Goal: Transaction & Acquisition: Purchase product/service

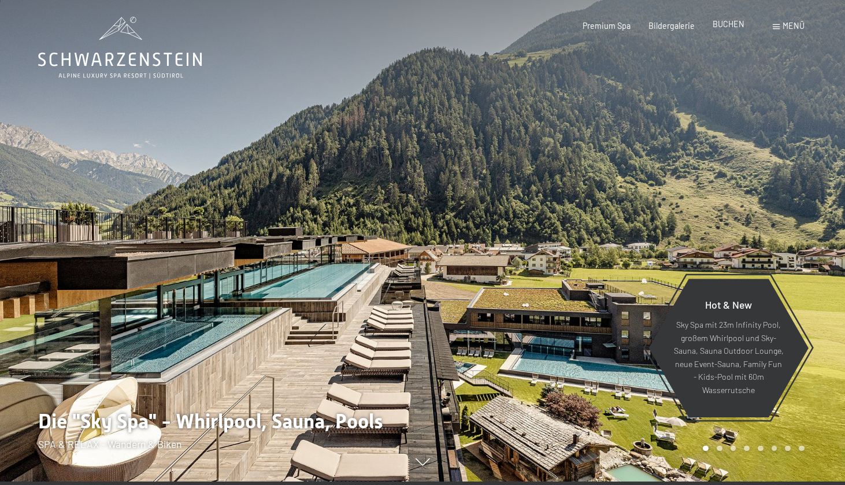
click at [723, 30] on div "BUCHEN" at bounding box center [729, 25] width 32 height 12
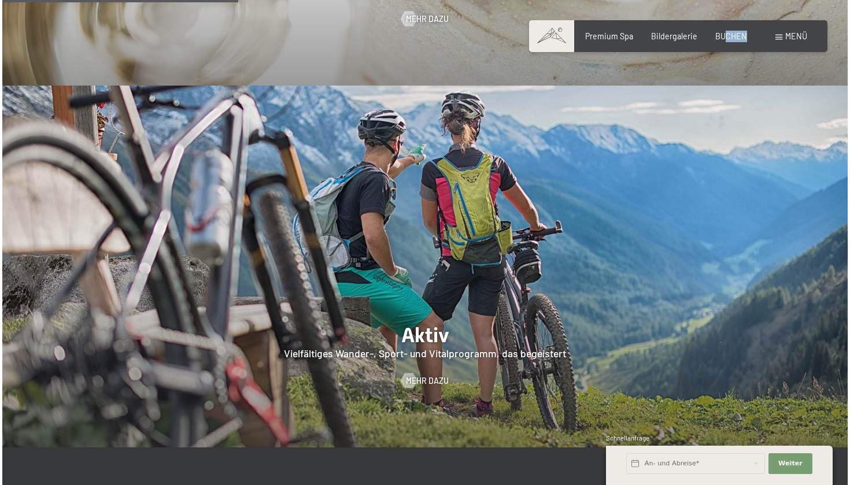
scroll to position [2217, 0]
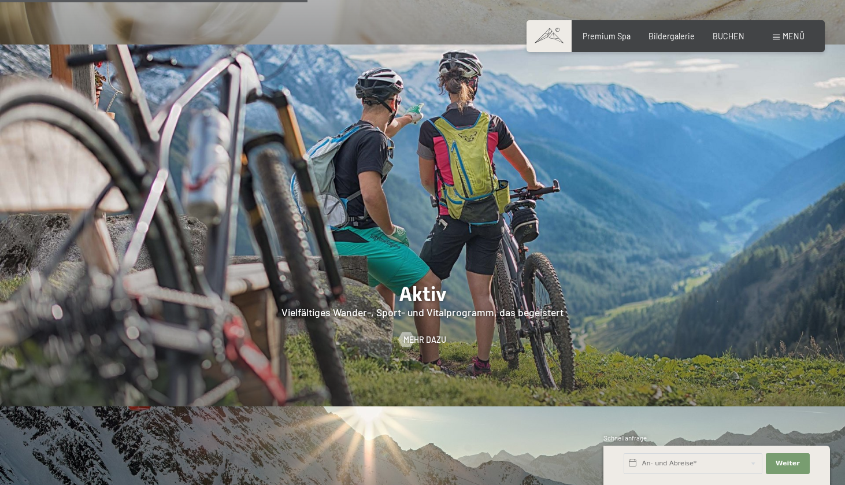
click at [788, 32] on span "Menü" at bounding box center [794, 36] width 22 height 10
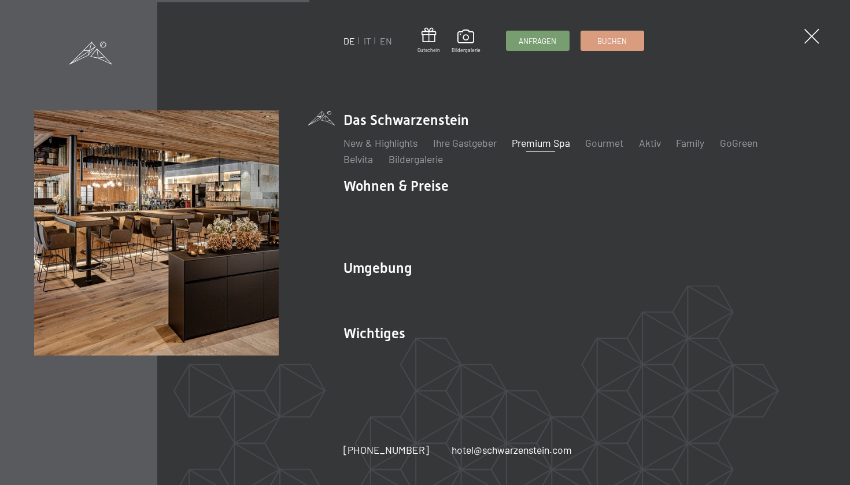
click at [551, 149] on link "Premium Spa" at bounding box center [541, 142] width 58 height 13
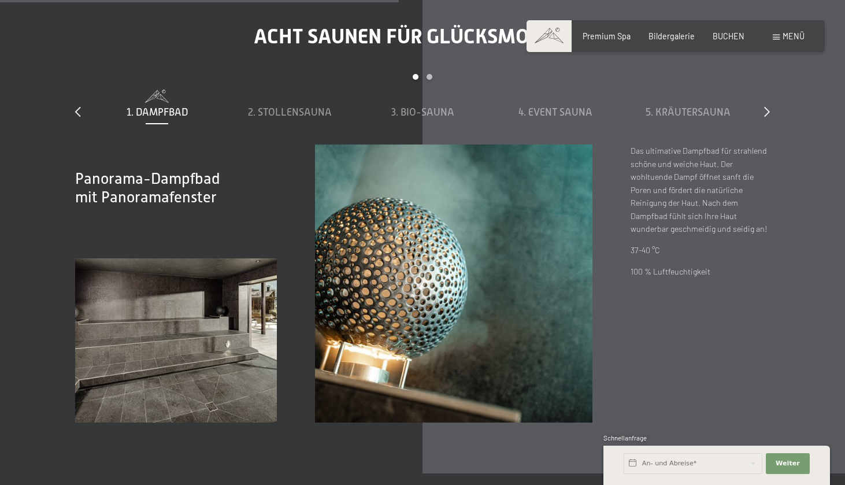
scroll to position [3539, 0]
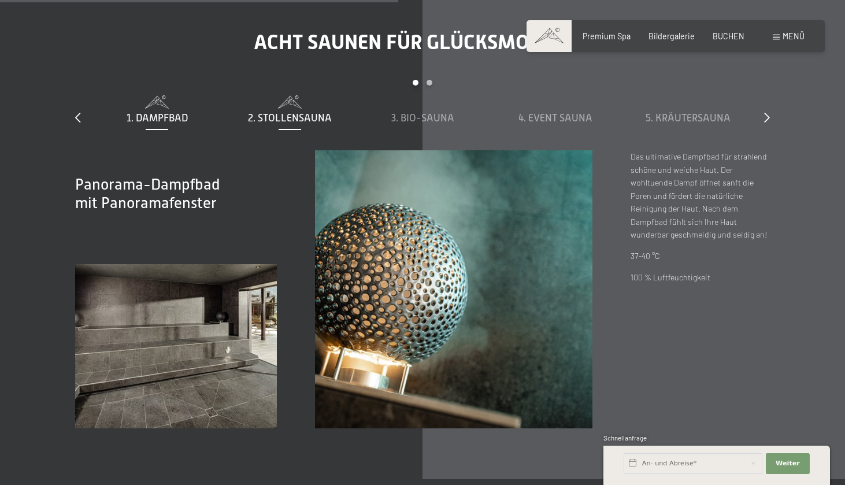
click at [304, 112] on span "2. Stollensauna" at bounding box center [290, 118] width 84 height 12
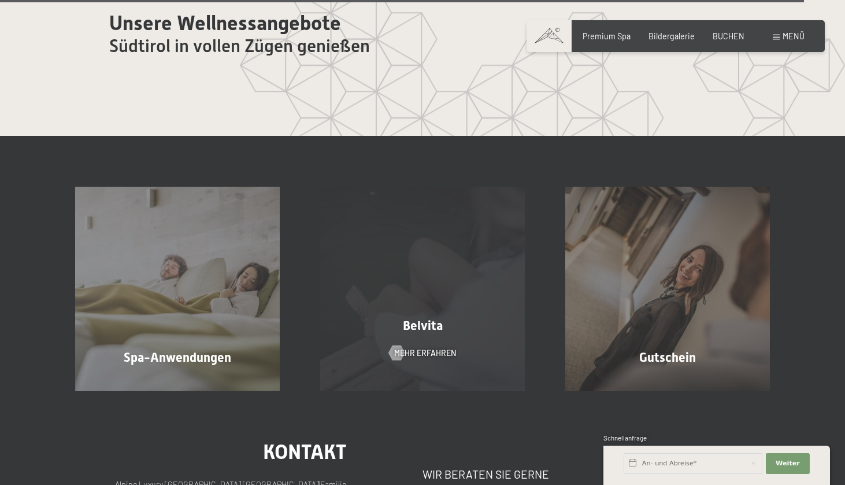
scroll to position [6232, 0]
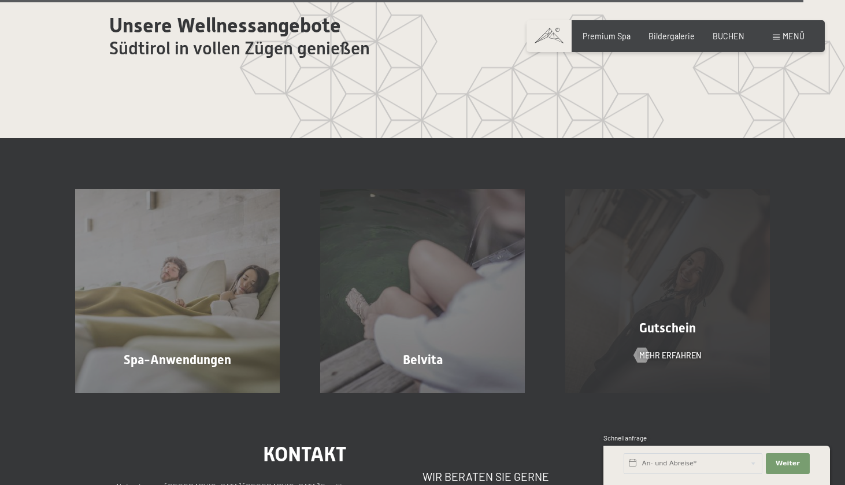
click at [728, 189] on div "Gutschein Mehr erfahren" at bounding box center [667, 291] width 245 height 204
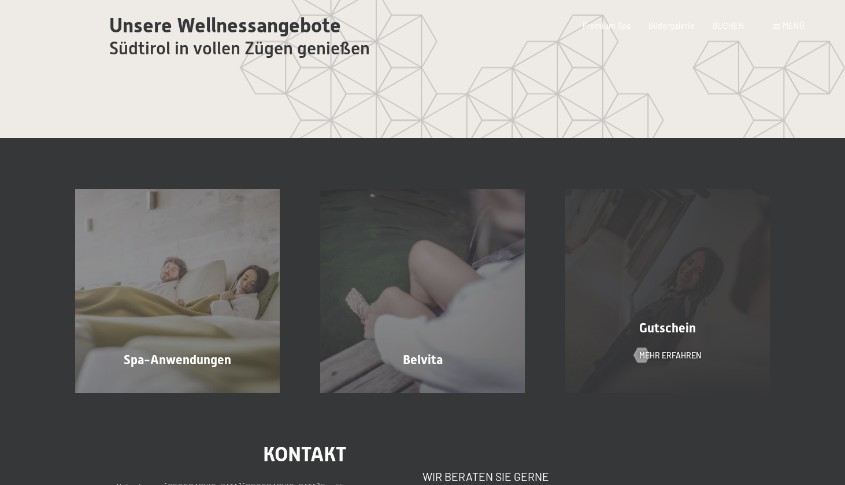
scroll to position [0, 0]
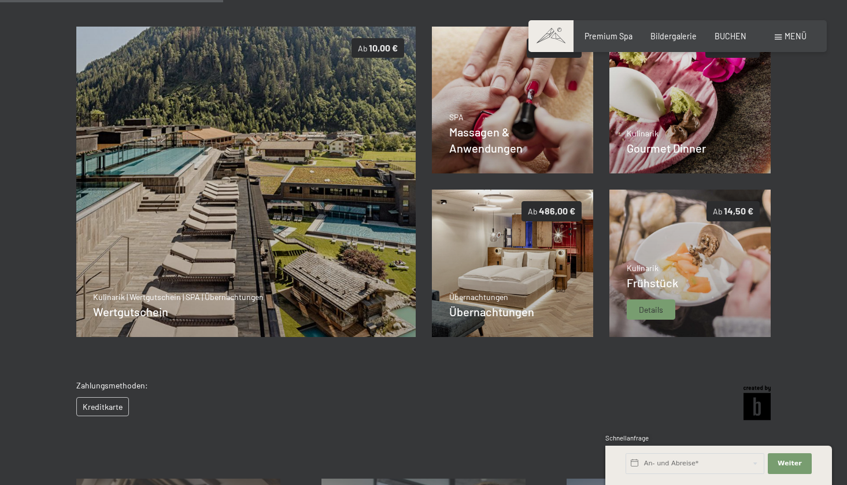
scroll to position [224, 0]
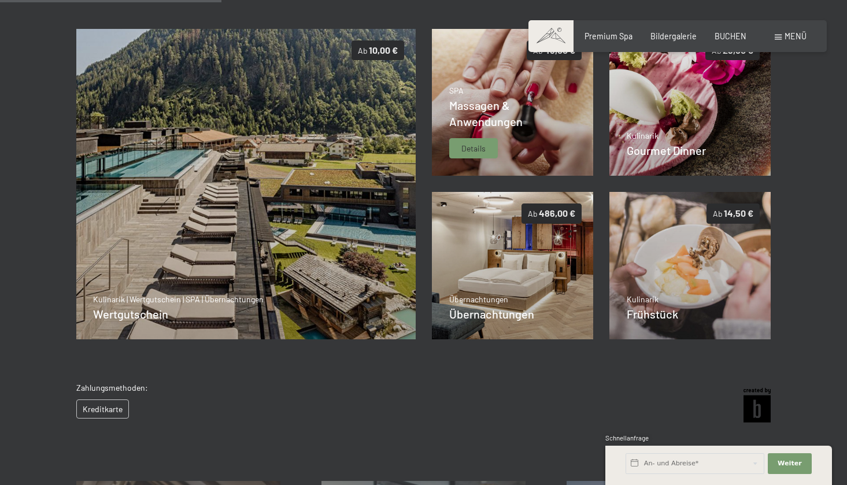
click at [538, 100] on div "Massagen & Anwendungen" at bounding box center [512, 113] width 127 height 32
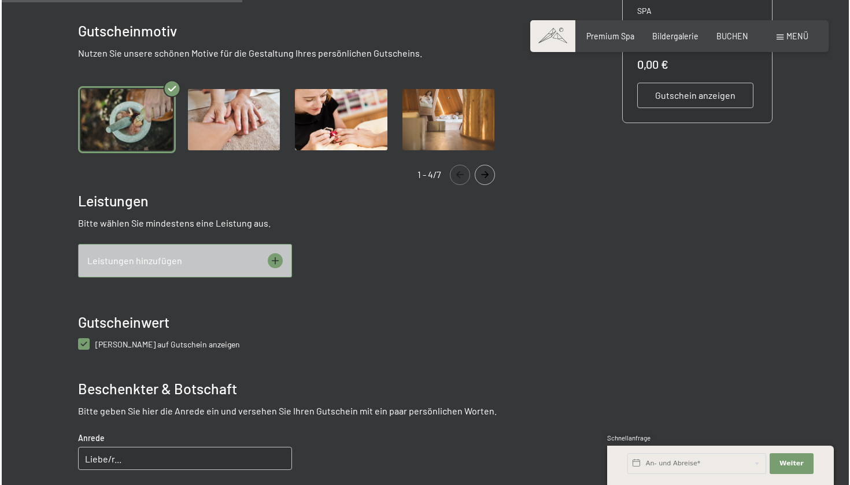
scroll to position [361, 0]
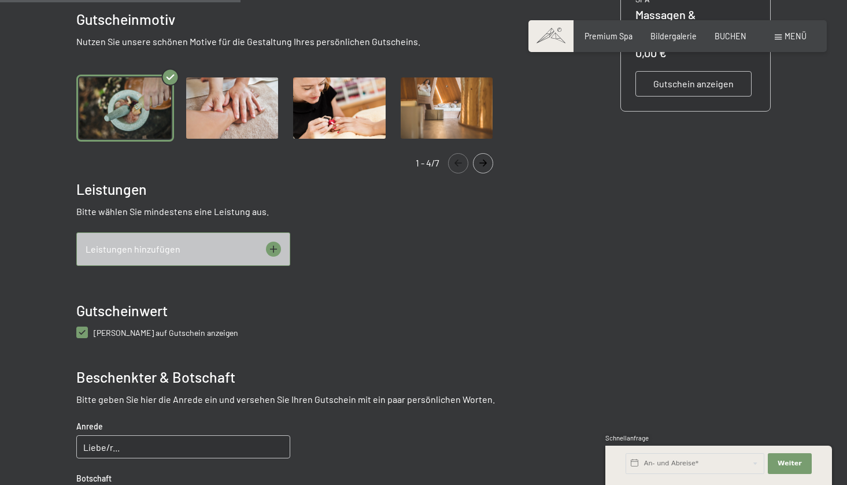
click at [208, 257] on div "Leistungen hinzufügen" at bounding box center [183, 249] width 214 height 34
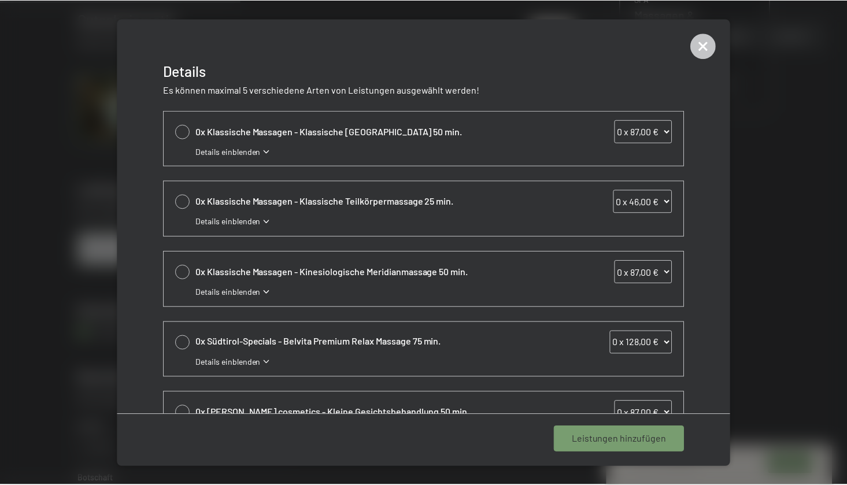
scroll to position [0, 0]
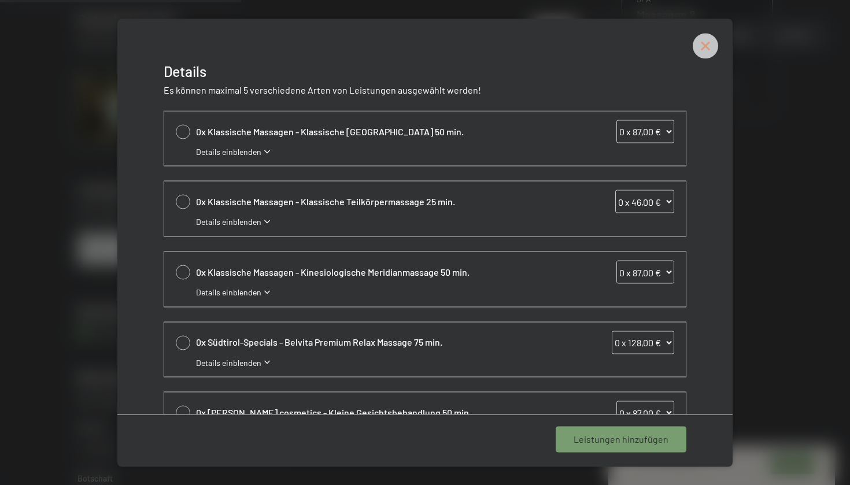
click at [714, 49] on icon at bounding box center [705, 45] width 25 height 25
